Goal: Navigation & Orientation: Find specific page/section

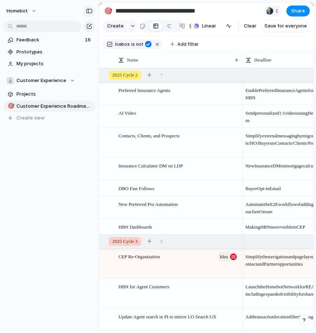
click at [89, 12] on div "button" at bounding box center [89, 10] width 7 height 5
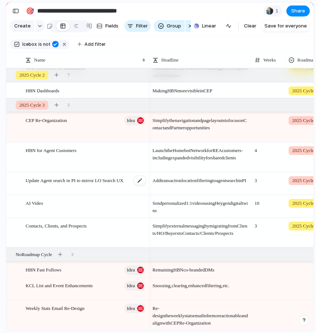
scroll to position [136, 0]
click at [137, 270] on div "button" at bounding box center [140, 269] width 7 height 7
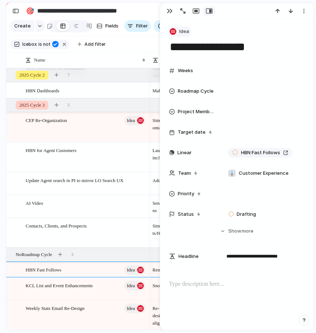
click at [181, 31] on span "Idea" at bounding box center [184, 31] width 10 height 7
click at [171, 11] on div "button" at bounding box center [170, 11] width 6 height 6
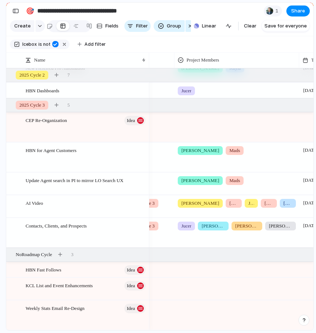
scroll to position [0, 178]
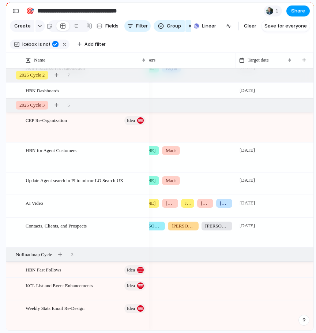
click at [308, 13] on button "Share" at bounding box center [297, 10] width 23 height 11
click at [233, 13] on div "Share ' Customer Experience Roadmap Planning ' Anyone at Homebot Full access Pu…" at bounding box center [158, 166] width 316 height 333
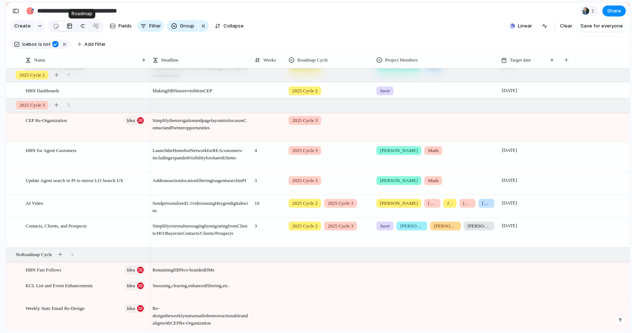
click at [82, 29] on div at bounding box center [83, 26] width 6 height 12
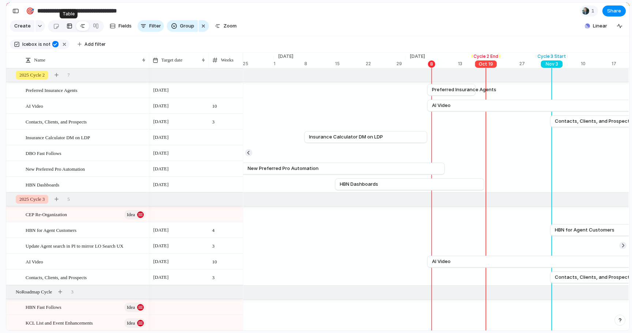
click at [69, 27] on div at bounding box center [70, 26] width 6 height 12
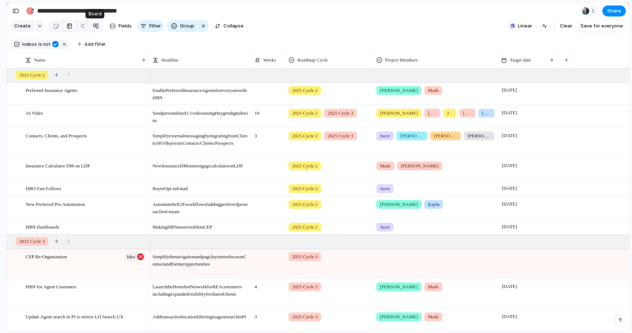
click at [95, 25] on div at bounding box center [96, 26] width 6 height 12
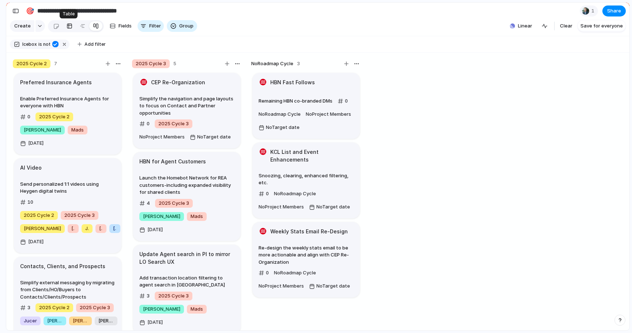
click at [71, 27] on link at bounding box center [69, 26] width 13 height 12
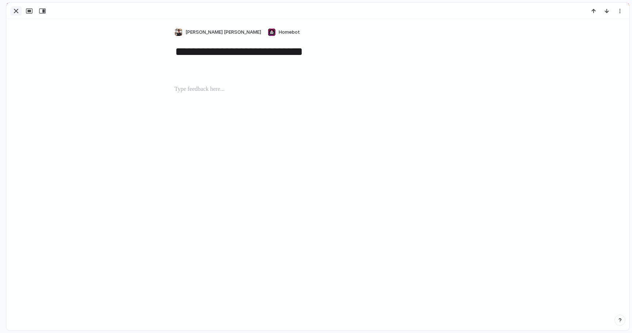
click at [15, 12] on div "button" at bounding box center [16, 11] width 9 height 9
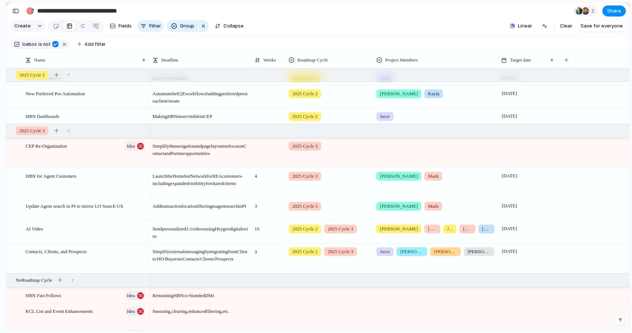
scroll to position [136, 0]
